Goal: Navigation & Orientation: Find specific page/section

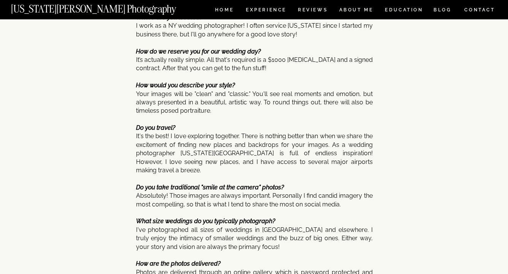
scroll to position [3955, 0]
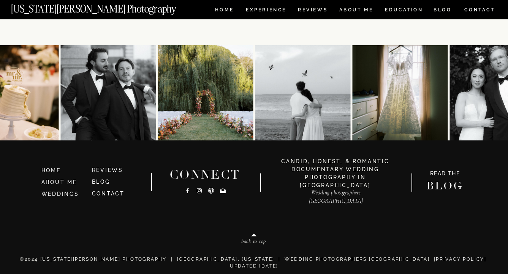
click at [199, 190] on icon at bounding box center [199, 191] width 6 height 8
click at [65, 184] on link "ABOUT ME" at bounding box center [59, 182] width 36 height 6
click at [63, 198] on h3 "WEDDINGS" at bounding box center [63, 194] width 44 height 8
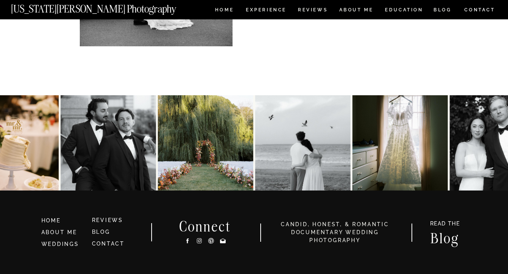
scroll to position [1689, 0]
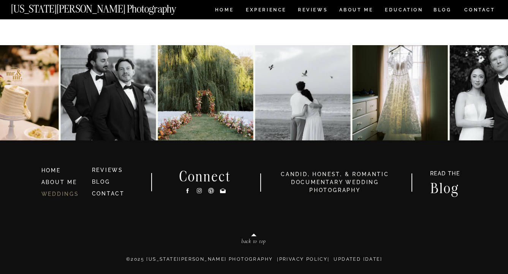
click at [68, 195] on link "WEDDINGS" at bounding box center [60, 194] width 38 height 6
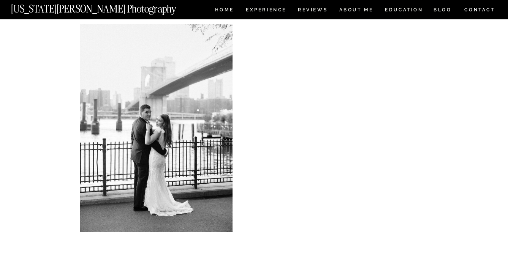
scroll to position [3220, 0]
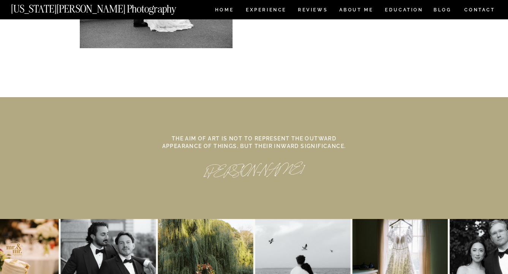
scroll to position [3345, 0]
